Goal: Transaction & Acquisition: Purchase product/service

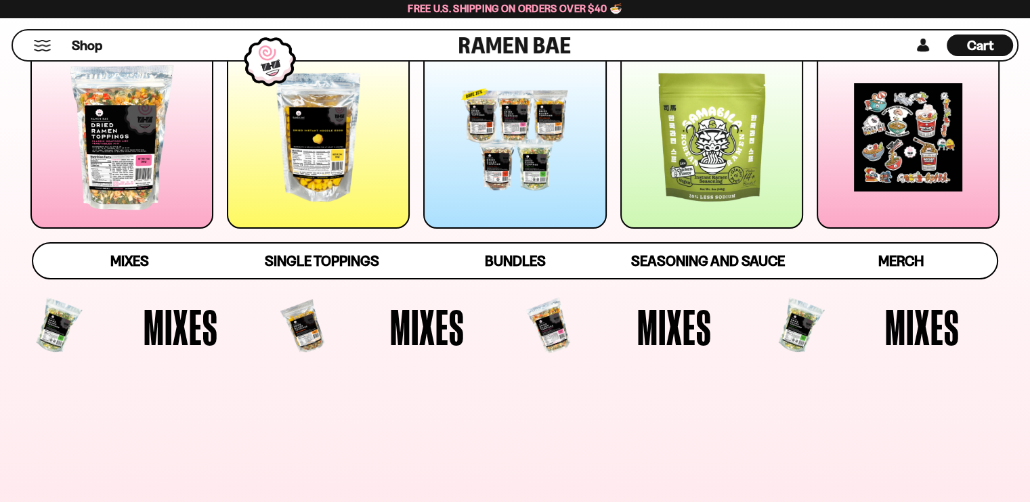
scroll to position [225, 0]
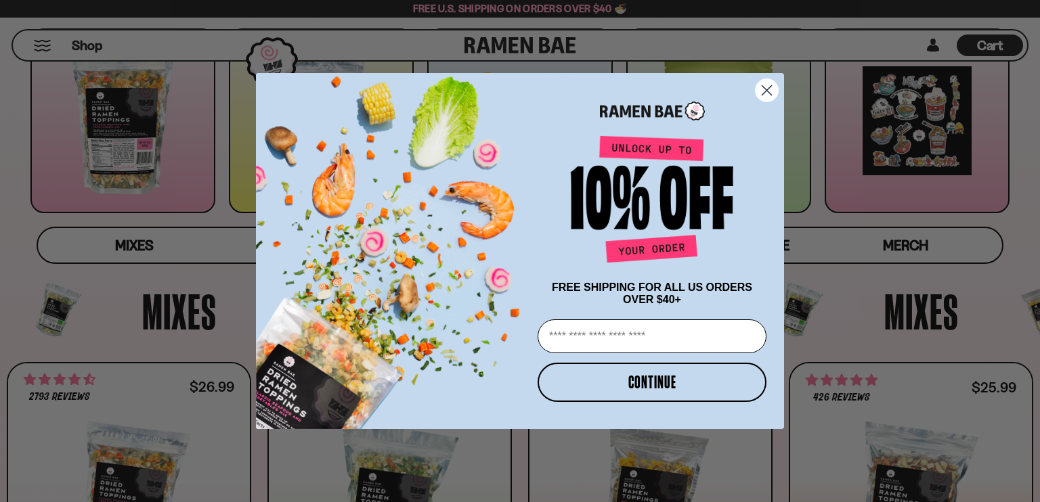
click at [766, 81] on circle "Close dialog" at bounding box center [767, 90] width 22 height 22
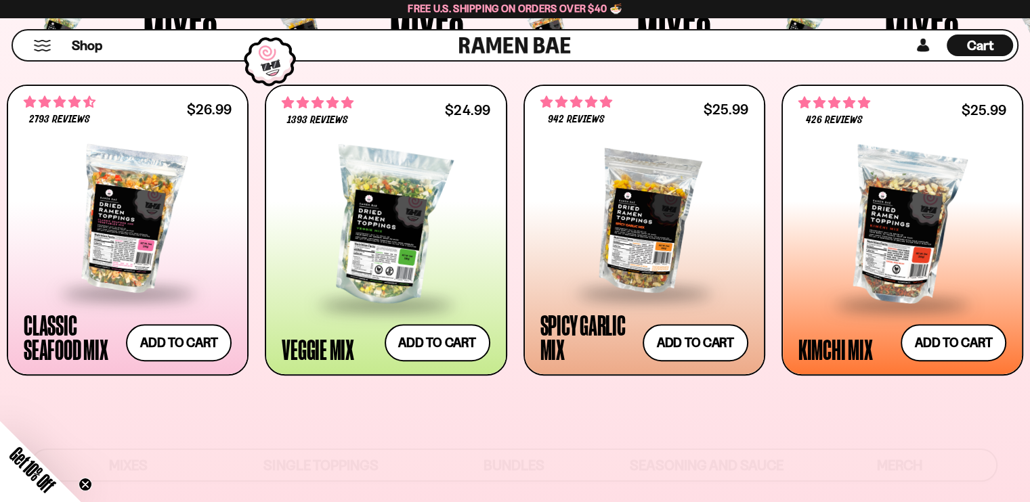
scroll to position [517, 0]
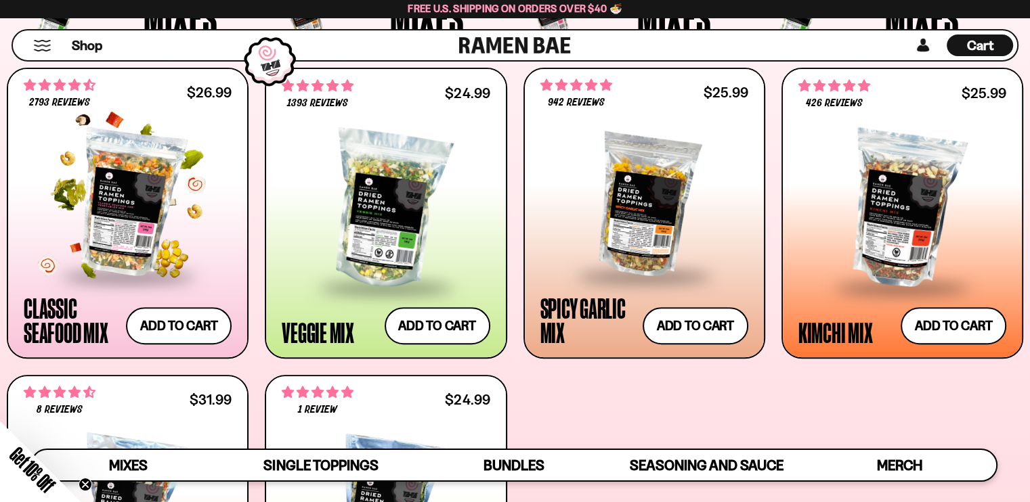
click at [142, 208] on div at bounding box center [128, 203] width 208 height 144
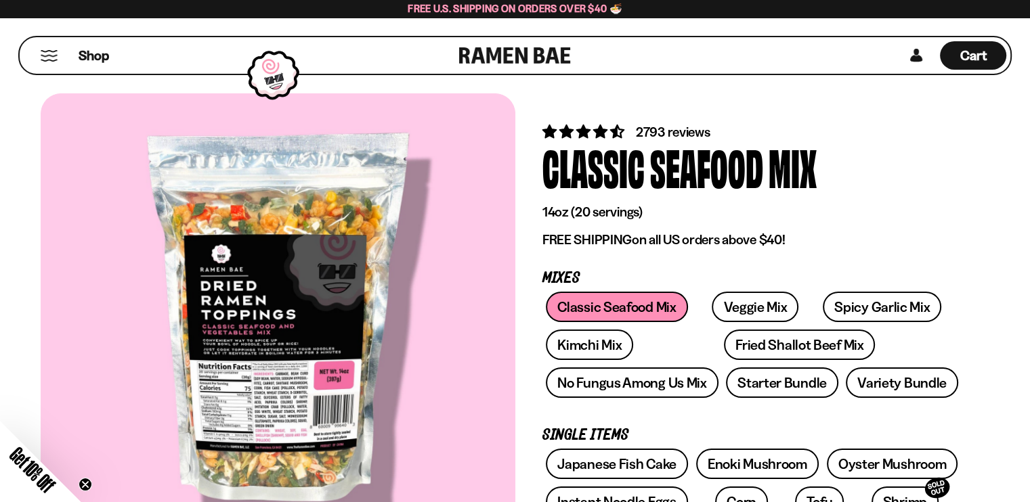
click at [269, 353] on div at bounding box center [278, 324] width 475 height 462
click at [254, 360] on div at bounding box center [278, 324] width 475 height 462
click at [764, 385] on link "Starter Bundle" at bounding box center [782, 383] width 112 height 30
click at [685, 132] on span "2793 reviews" at bounding box center [673, 132] width 74 height 16
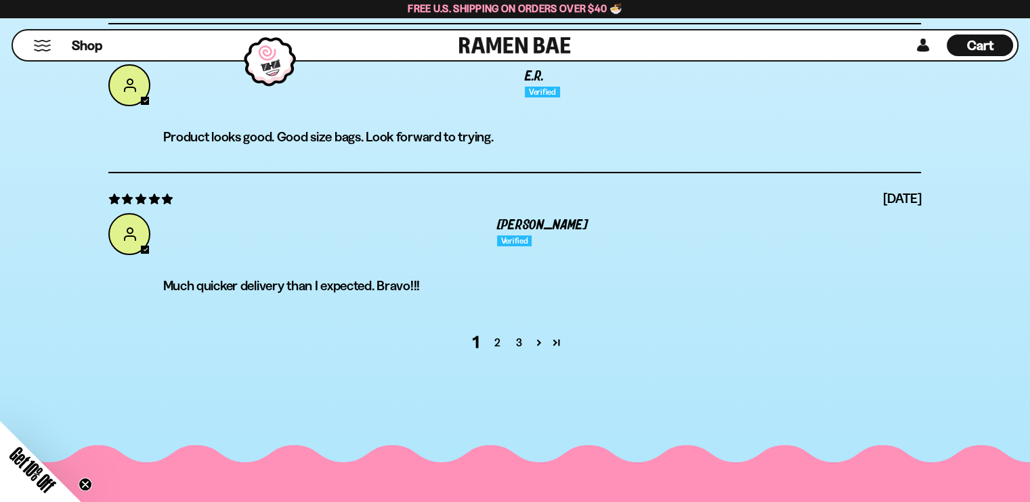
scroll to position [5220, 0]
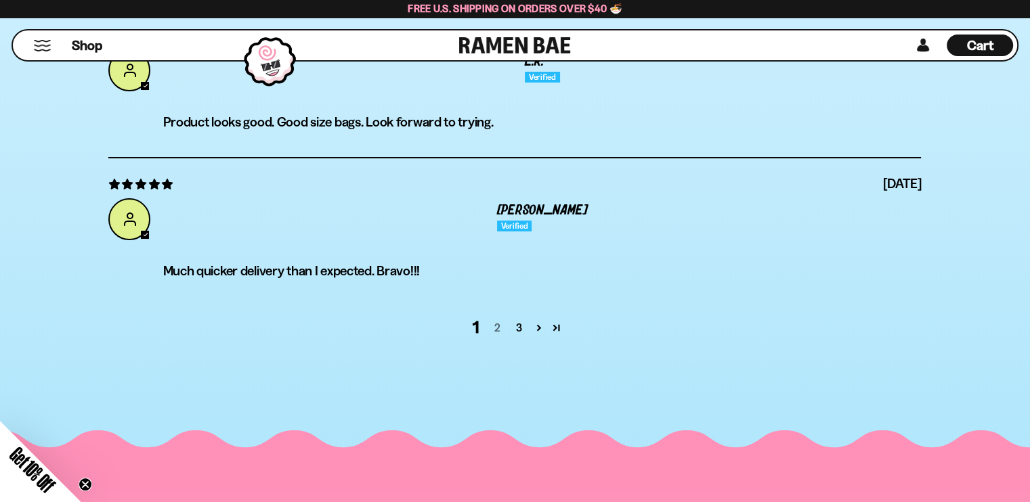
click at [496, 320] on link "2" at bounding box center [497, 328] width 22 height 16
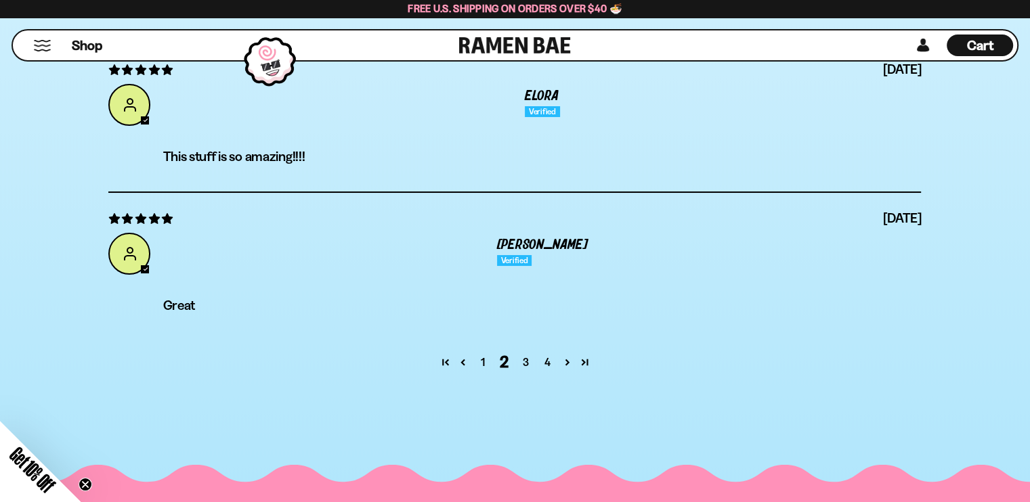
scroll to position [5176, 0]
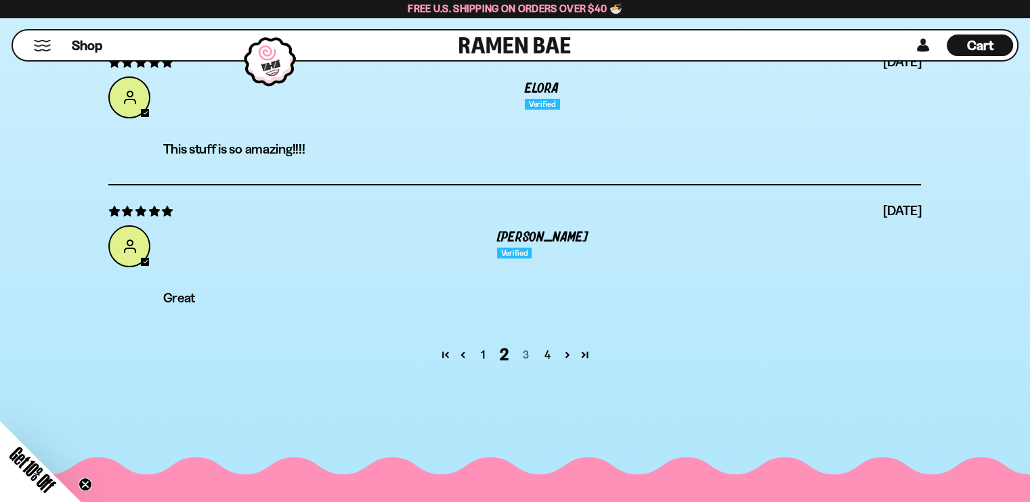
click at [521, 347] on link "3" at bounding box center [526, 355] width 22 height 16
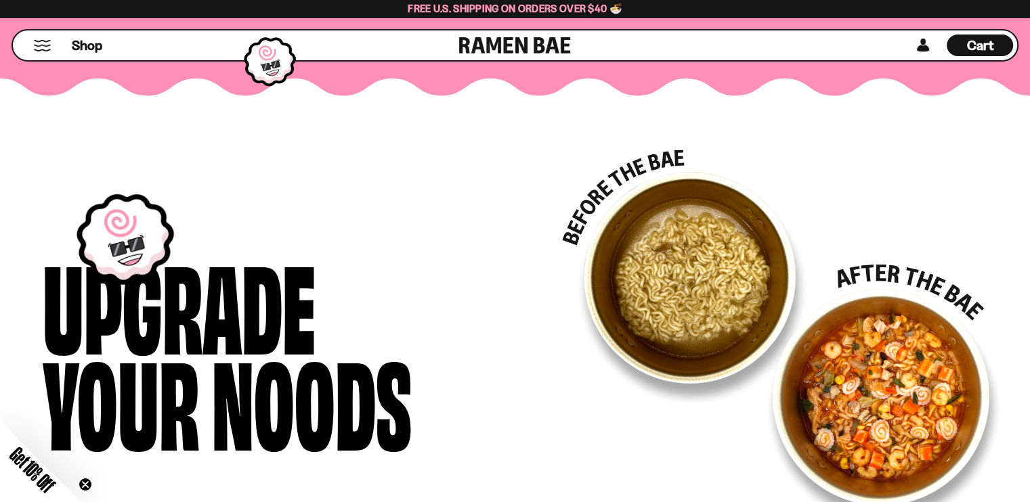
scroll to position [1479, 0]
